Goal: Check status: Check status

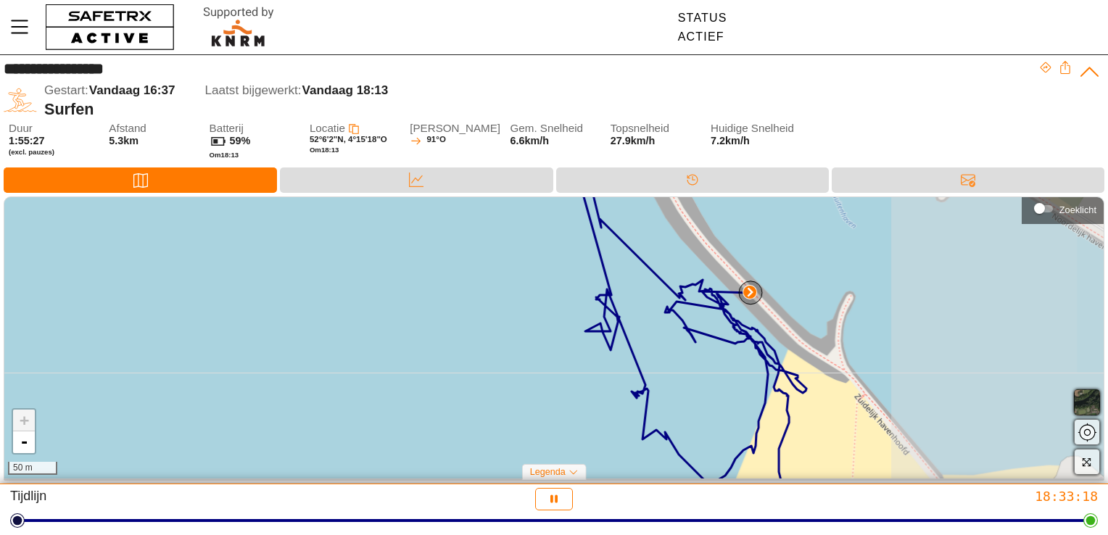
drag, startPoint x: 910, startPoint y: 338, endPoint x: 631, endPoint y: 355, distance: 279.6
click at [631, 355] on div "+ - 50 m" at bounding box center [553, 338] width 1099 height 282
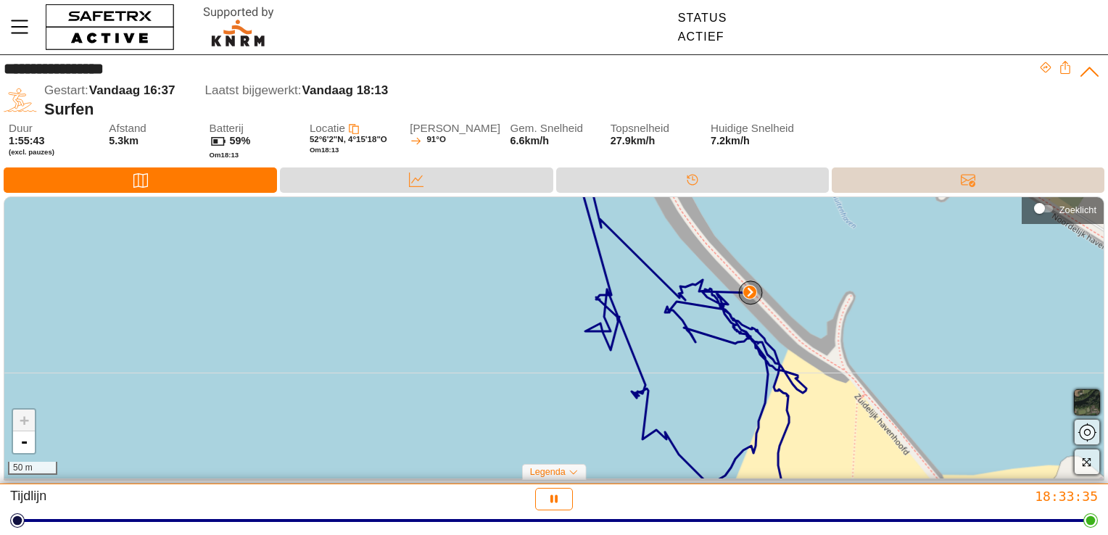
click at [968, 183] on icon at bounding box center [967, 180] width 14 height 14
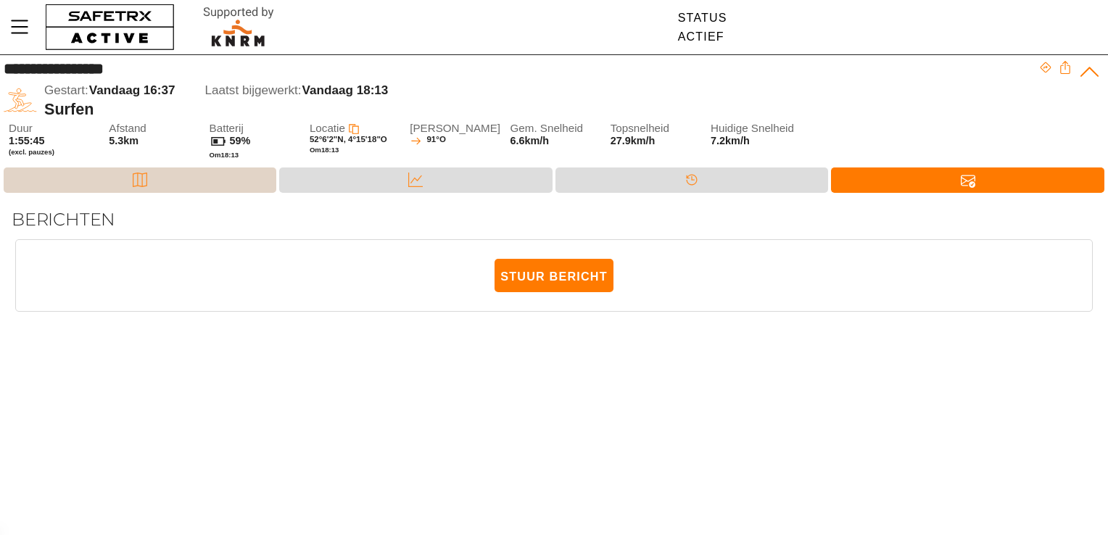
click at [137, 181] on icon at bounding box center [140, 180] width 14 height 14
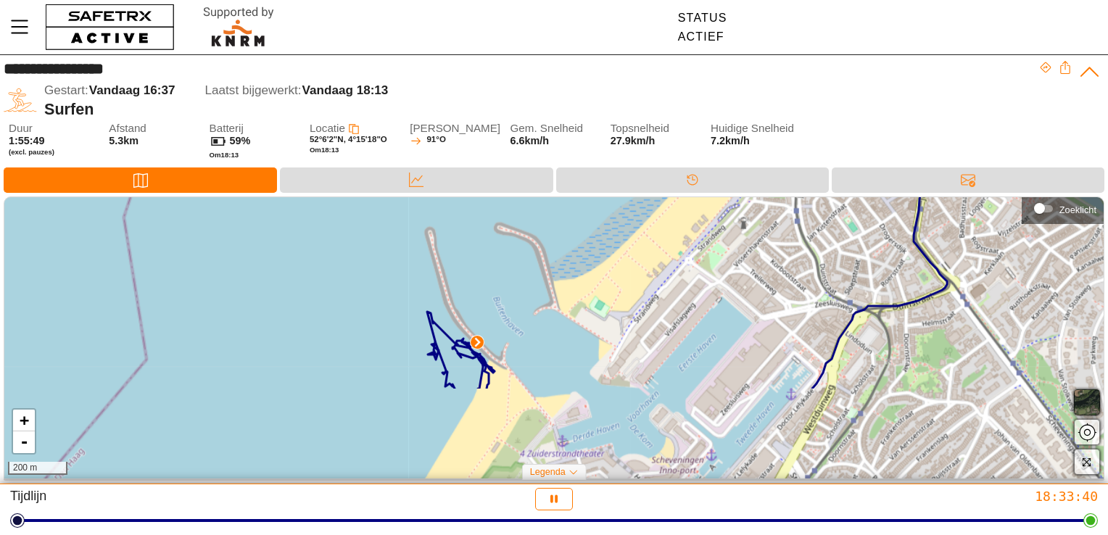
drag, startPoint x: 552, startPoint y: 373, endPoint x: 403, endPoint y: 249, distance: 193.6
click at [403, 249] on div "+ - 200 m" at bounding box center [553, 338] width 1099 height 282
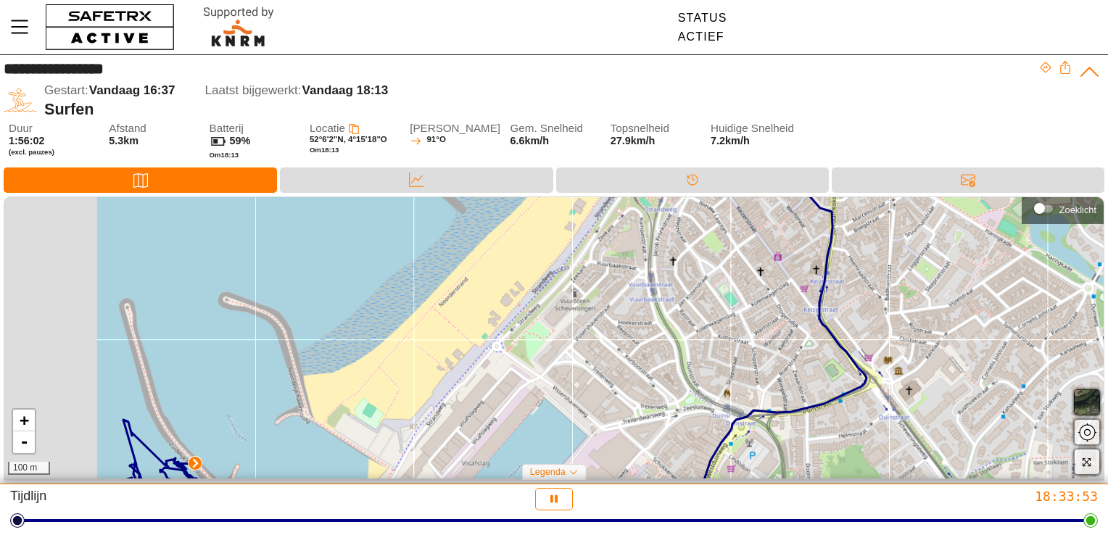
drag, startPoint x: 728, startPoint y: 278, endPoint x: 873, endPoint y: 299, distance: 147.2
click at [873, 299] on div "+ - 100 m" at bounding box center [553, 338] width 1099 height 282
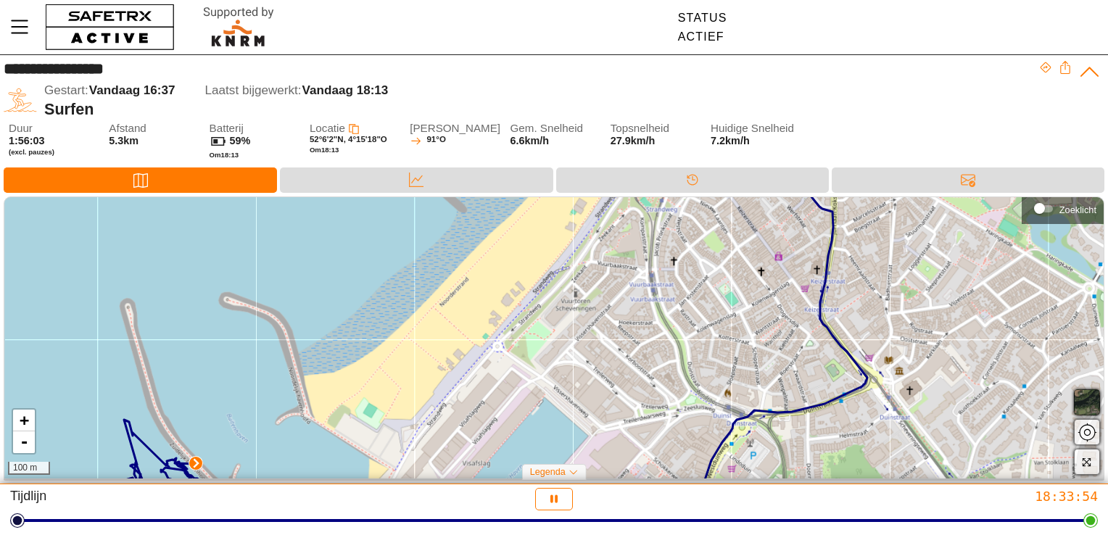
drag, startPoint x: 573, startPoint y: 329, endPoint x: 591, endPoint y: 257, distance: 74.7
click at [591, 257] on div "+ - 100 m" at bounding box center [553, 338] width 1099 height 282
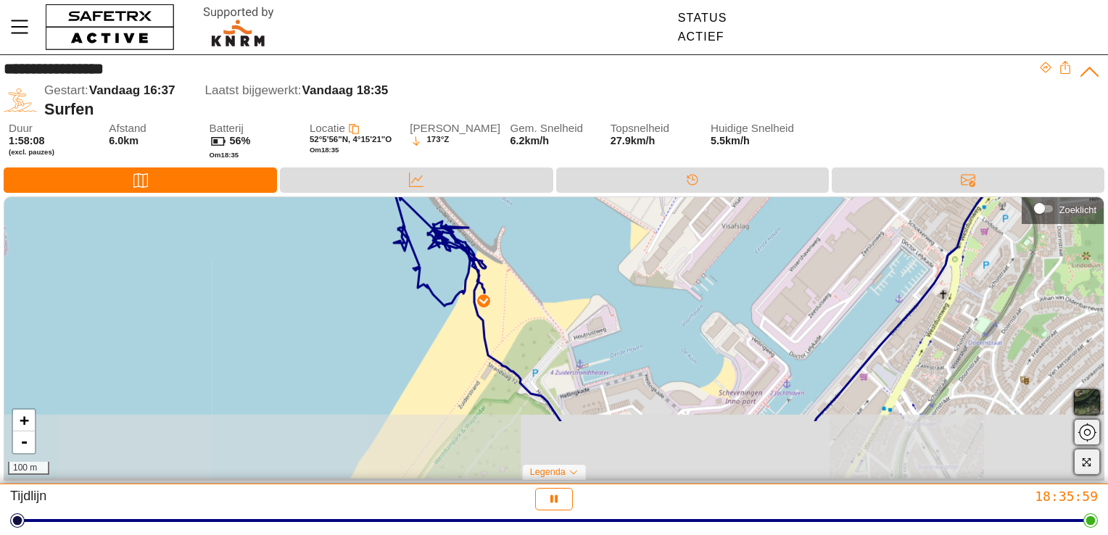
drag, startPoint x: 673, startPoint y: 375, endPoint x: 563, endPoint y: 285, distance: 141.6
click at [563, 285] on div "+ - 100 m" at bounding box center [553, 338] width 1099 height 282
